Goal: Information Seeking & Learning: Learn about a topic

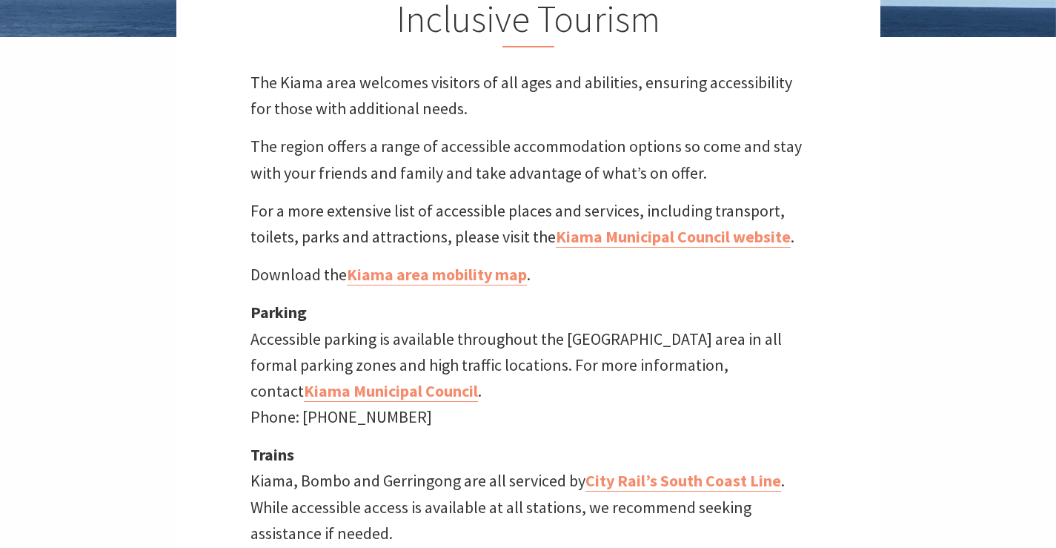
scroll to position [667, 0]
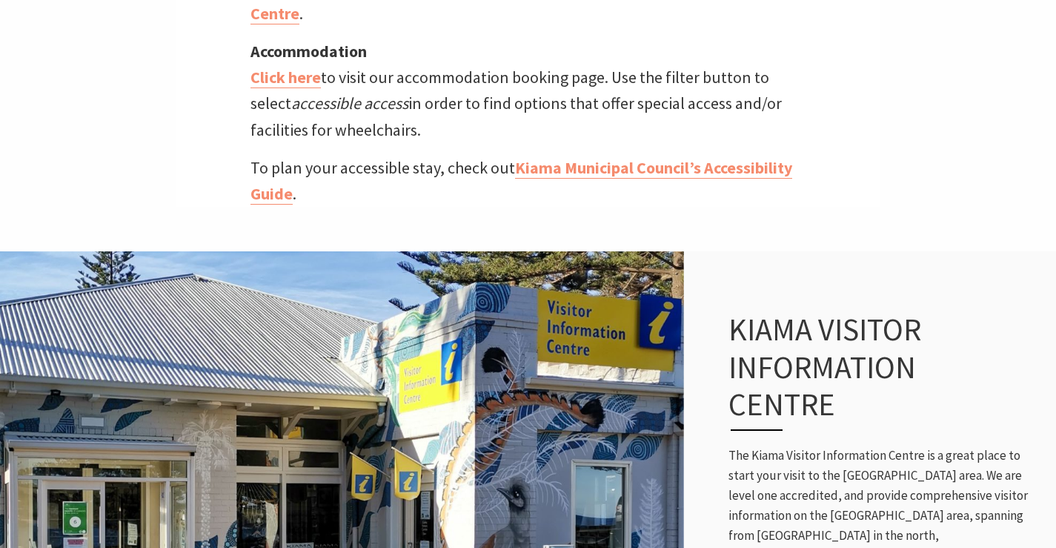
scroll to position [1245, 0]
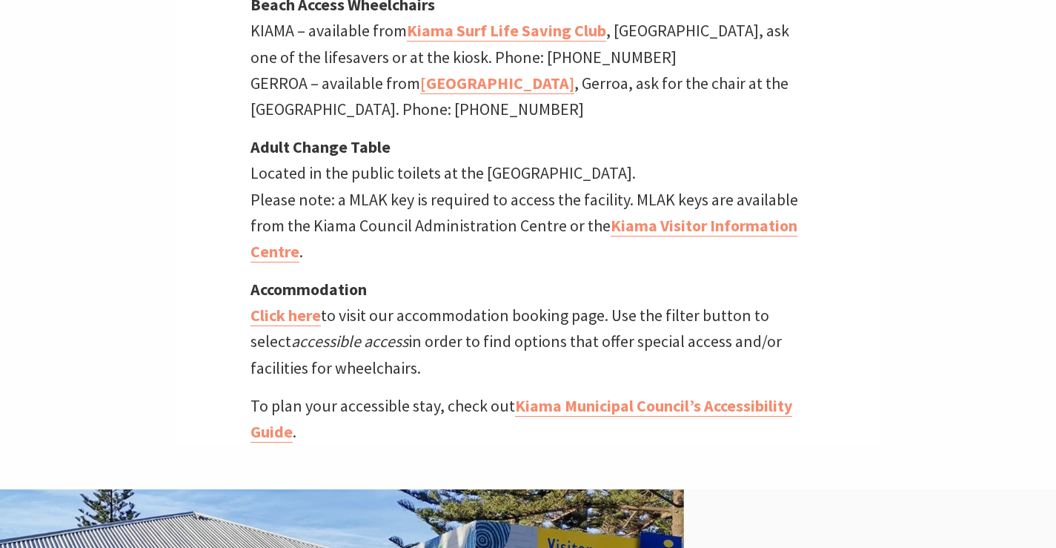
scroll to position [1007, 0]
